Goal: Information Seeking & Learning: Compare options

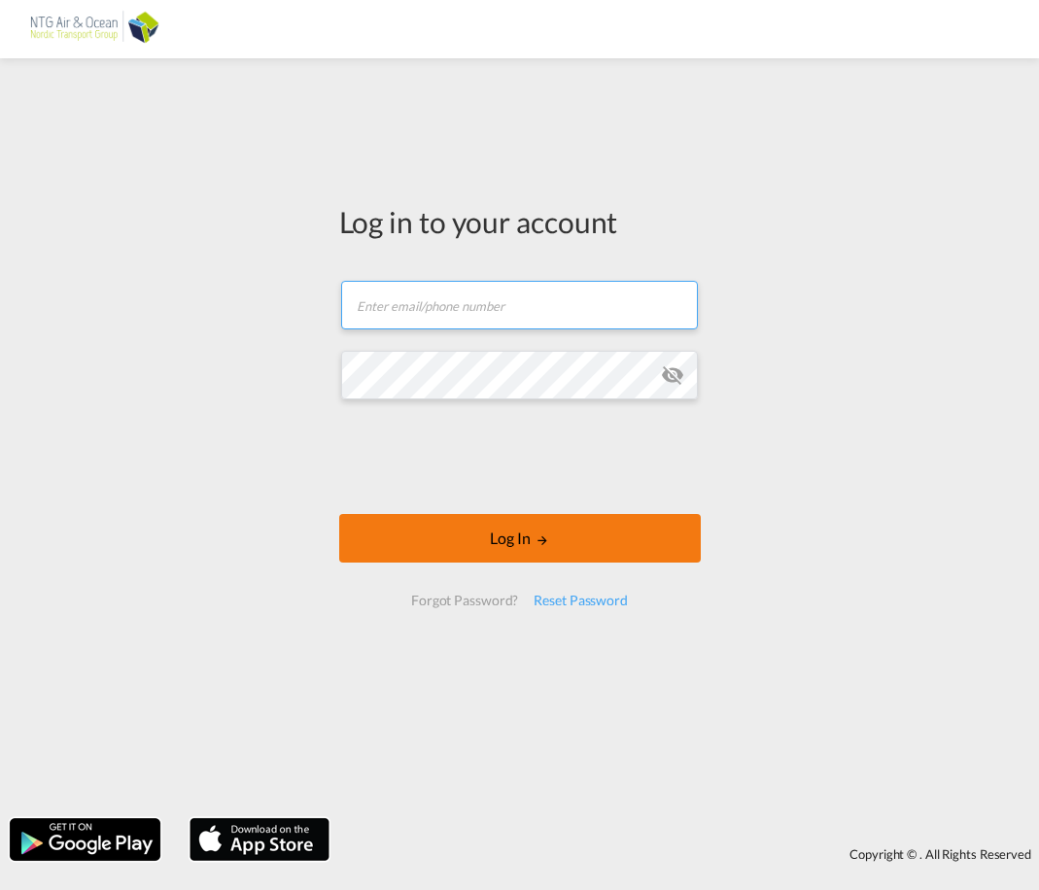
type input "[EMAIL_ADDRESS][DOMAIN_NAME]"
click at [592, 530] on button "Log In" at bounding box center [519, 538] width 361 height 49
